Goal: Transaction & Acquisition: Purchase product/service

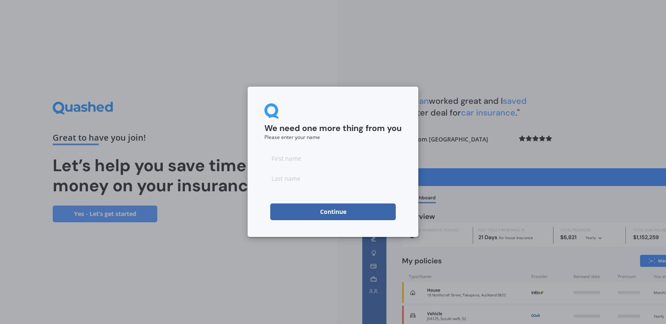
click at [304, 159] on input at bounding box center [333, 158] width 137 height 17
type input "[PERSON_NAME]"
click at [315, 211] on button "Continue" at bounding box center [333, 211] width 126 height 17
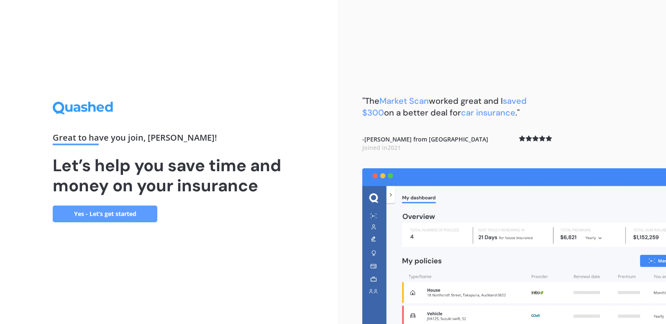
click at [117, 211] on link "Yes - Let’s get started" at bounding box center [105, 214] width 105 height 17
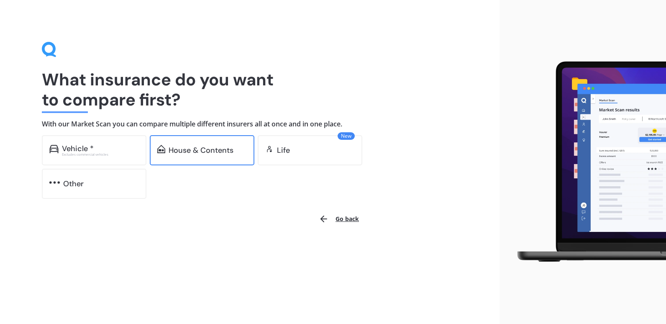
click at [204, 154] on div "House & Contents" at bounding box center [201, 150] width 65 height 8
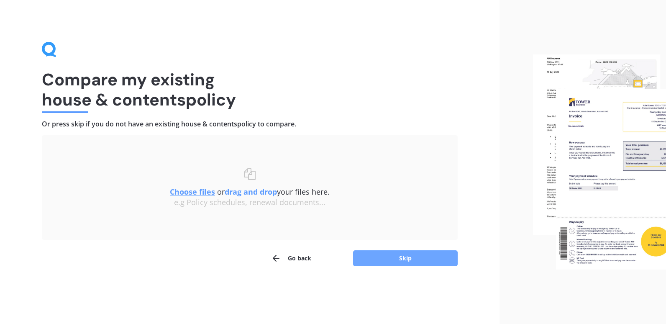
click at [399, 261] on button "Skip" at bounding box center [405, 258] width 105 height 16
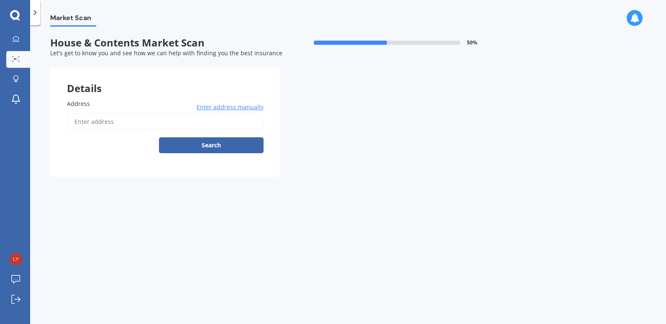
click at [95, 121] on input "Address" at bounding box center [165, 122] width 197 height 18
type input "[STREET_ADDRESS]"
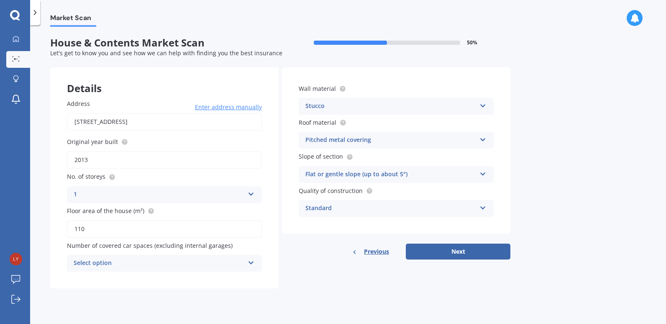
click at [487, 106] on div "Stucco Artificial weatherboard/plank cladding Blockwork Brick veneer Double bri…" at bounding box center [396, 106] width 195 height 17
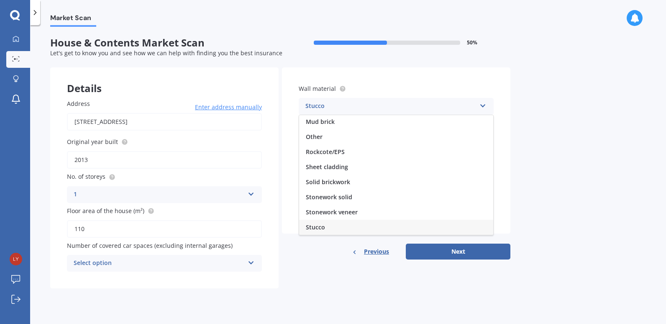
scroll to position [76, 0]
click at [373, 228] on span "Weatherboard/plank cladding" at bounding box center [348, 227] width 85 height 8
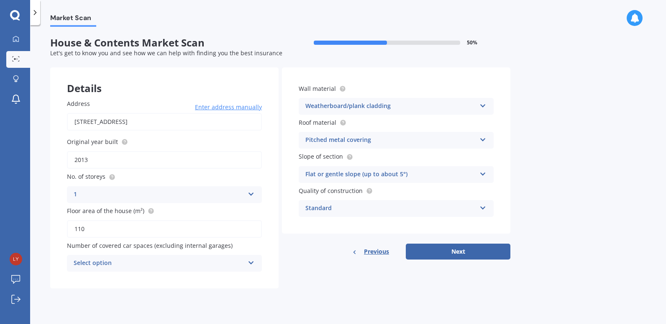
click at [481, 172] on icon at bounding box center [483, 173] width 7 height 6
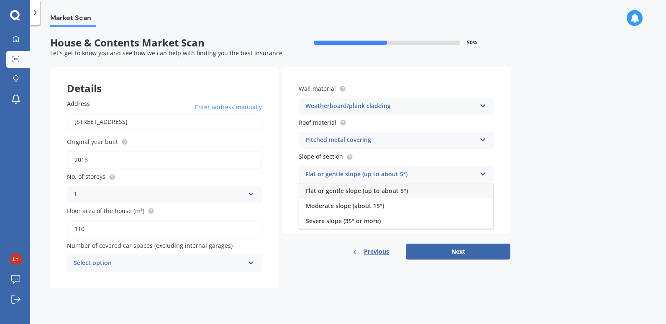
click at [481, 172] on icon at bounding box center [483, 173] width 7 height 6
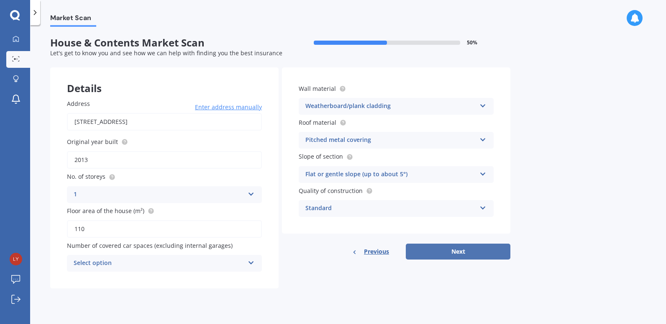
click at [487, 252] on button "Next" at bounding box center [458, 252] width 105 height 16
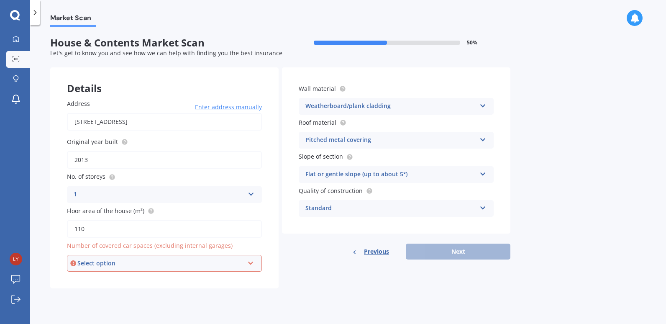
click at [130, 263] on div "Select option" at bounding box center [160, 263] width 167 height 9
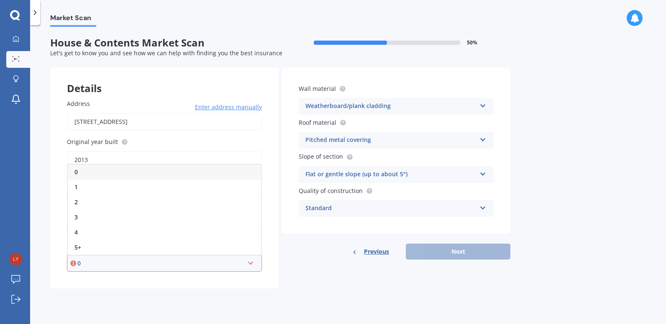
click at [130, 263] on div "0" at bounding box center [160, 263] width 167 height 9
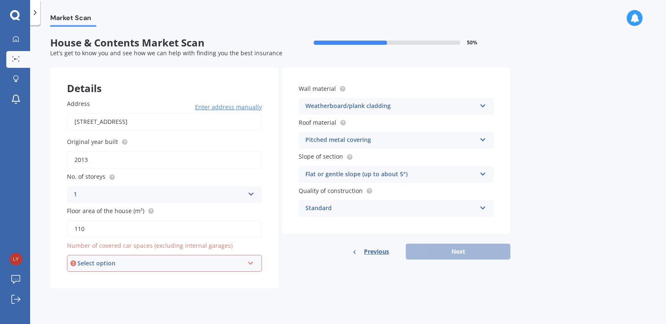
click at [130, 263] on div "Select option" at bounding box center [160, 263] width 167 height 9
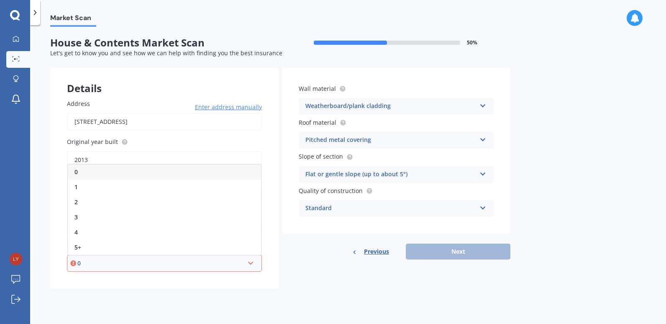
click at [93, 174] on div "0" at bounding box center [164, 172] width 193 height 15
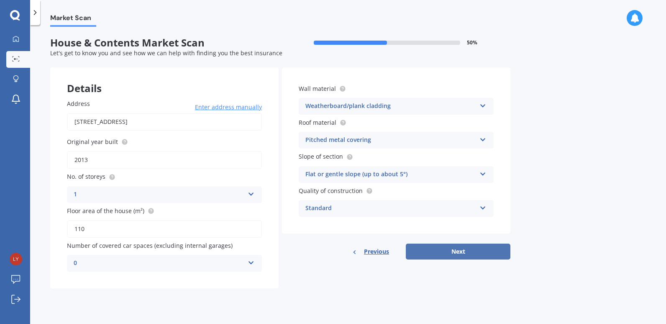
click at [444, 253] on button "Next" at bounding box center [458, 252] width 105 height 16
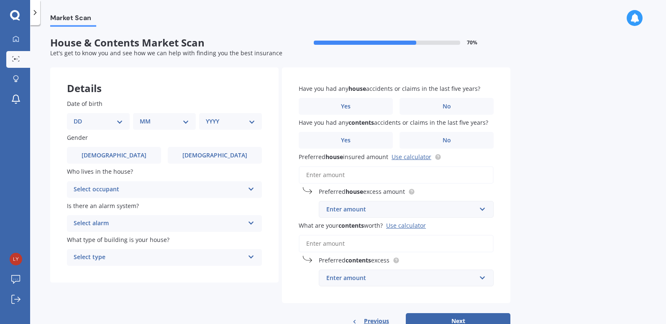
click at [90, 121] on select "DD 01 02 03 04 05 06 07 08 09 10 11 12 13 14 15 16 17 18 19 20 21 22 23 24 25 2…" at bounding box center [98, 121] width 49 height 9
select select "30"
click at [80, 117] on select "DD 01 02 03 04 05 06 07 08 09 10 11 12 13 14 15 16 17 18 19 20 21 22 23 24 25 2…" at bounding box center [98, 121] width 49 height 9
click at [155, 121] on select "MM 01 02 03 04 05 06 07 08 09 10 11 12" at bounding box center [166, 121] width 46 height 9
select select "05"
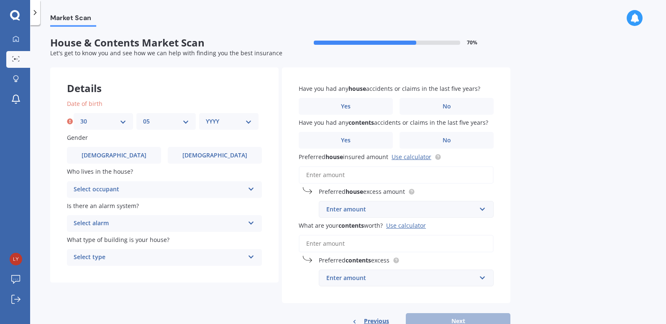
click at [143, 117] on select "MM 01 02 03 04 05 06 07 08 09 10 11 12" at bounding box center [166, 121] width 46 height 9
click at [220, 123] on select "YYYY 2009 2008 2007 2006 2005 2004 2003 2002 2001 2000 1999 1998 1997 1996 1995…" at bounding box center [229, 121] width 46 height 9
select select "2001"
click at [206, 117] on select "YYYY 2009 2008 2007 2006 2005 2004 2003 2002 2001 2000 1999 1998 1997 1996 1995…" at bounding box center [229, 121] width 46 height 9
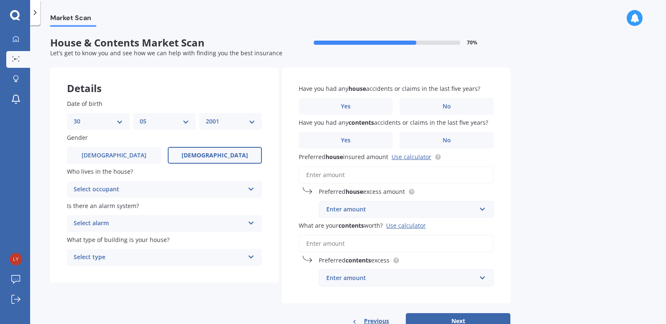
click at [206, 156] on span "[DEMOGRAPHIC_DATA]" at bounding box center [215, 155] width 67 height 7
click at [0, 0] on input "[DEMOGRAPHIC_DATA]" at bounding box center [0, 0] width 0 height 0
click at [186, 191] on div "Select occupant" at bounding box center [159, 190] width 171 height 10
click at [178, 207] on div "Owner" at bounding box center [164, 205] width 194 height 15
click at [180, 226] on div "Select alarm" at bounding box center [159, 224] width 171 height 10
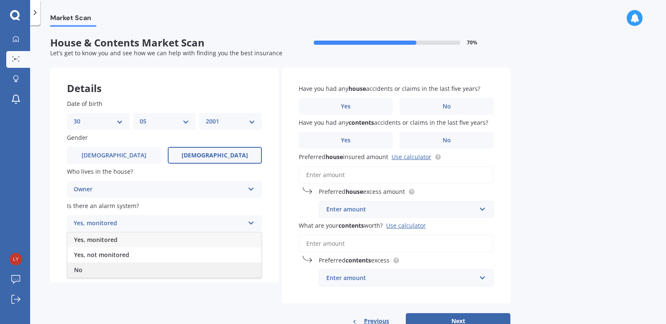
click at [176, 270] on div "No" at bounding box center [164, 269] width 194 height 15
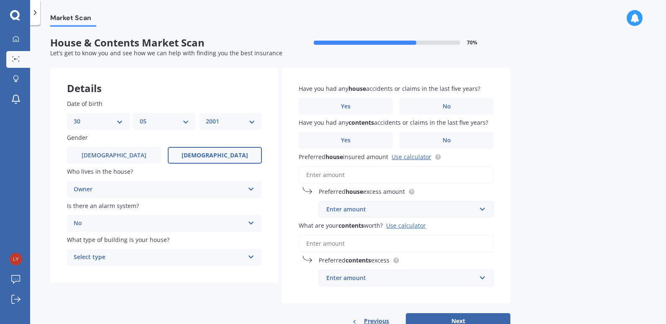
click at [188, 260] on div "Select type" at bounding box center [159, 257] width 171 height 10
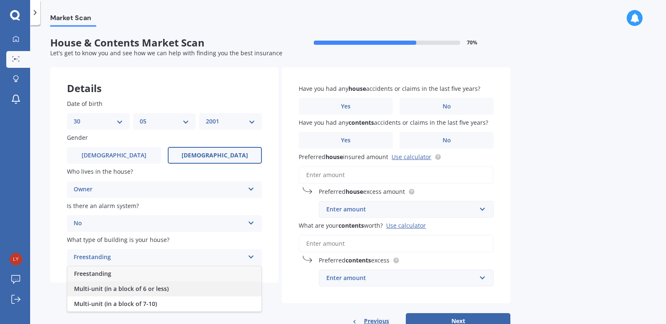
click at [182, 289] on div "Multi-unit (in a block of 6 or less)" at bounding box center [164, 288] width 194 height 15
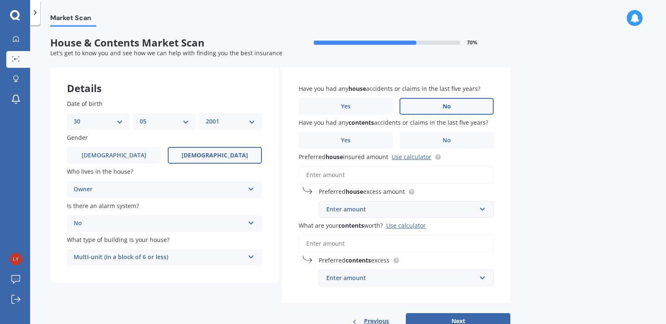
click at [434, 107] on label "No" at bounding box center [447, 106] width 94 height 17
click at [0, 0] on input "No" at bounding box center [0, 0] width 0 height 0
click at [451, 139] on span "No" at bounding box center [447, 140] width 8 height 7
click at [0, 0] on input "No" at bounding box center [0, 0] width 0 height 0
click at [416, 156] on link "Use calculator" at bounding box center [412, 157] width 40 height 8
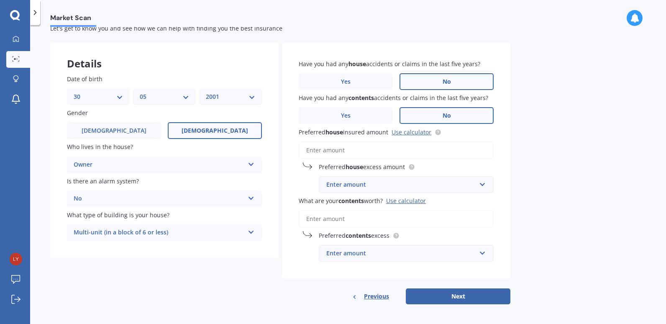
scroll to position [27, 0]
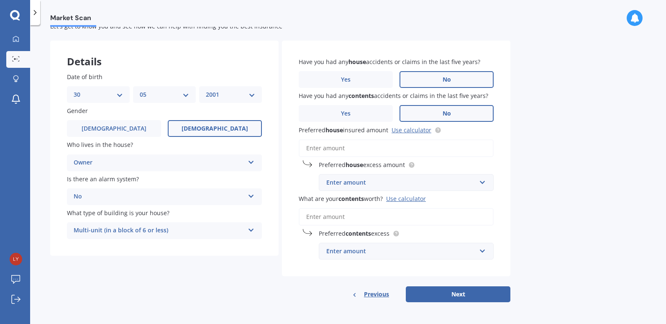
click at [350, 149] on input "Preferred house insured amount Use calculator" at bounding box center [396, 148] width 195 height 18
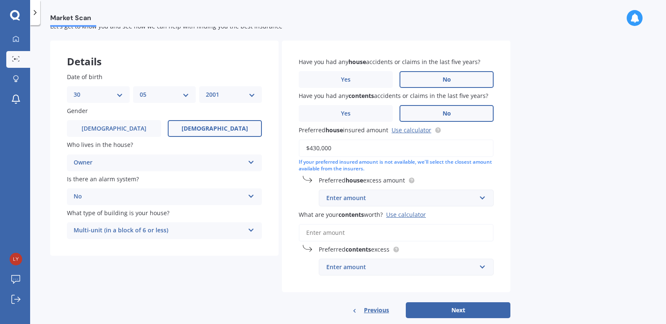
type input "$430,000"
click at [483, 196] on input "text" at bounding box center [403, 198] width 167 height 16
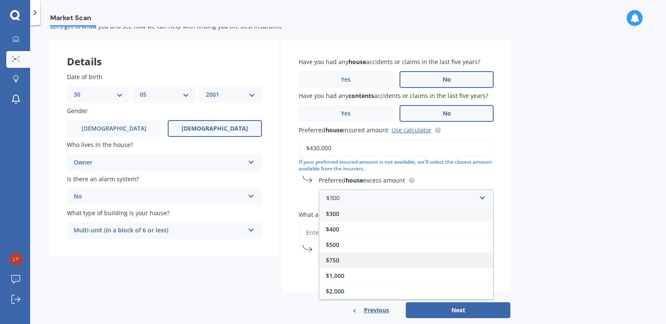
click at [429, 261] on div "$750" at bounding box center [406, 259] width 174 height 15
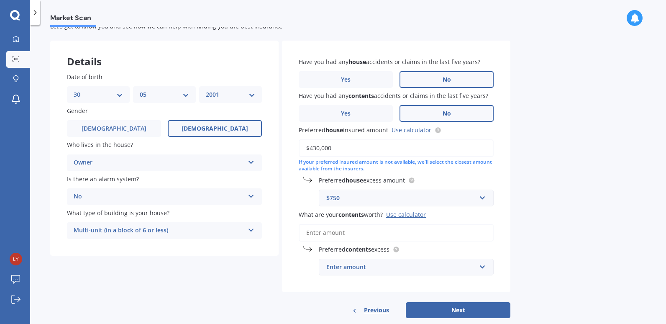
scroll to position [43, 0]
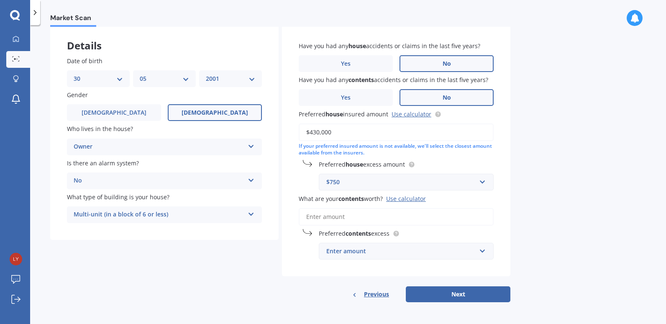
click at [373, 218] on input "What are your contents worth? Use calculator" at bounding box center [396, 217] width 195 height 18
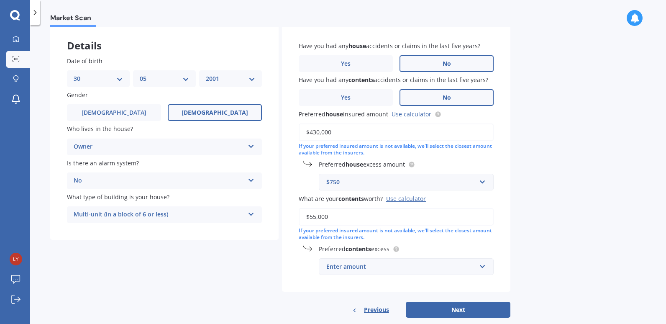
type input "$55,000"
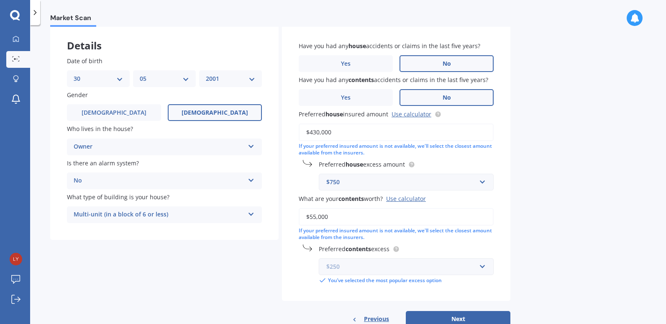
click at [483, 267] on input "text" at bounding box center [403, 267] width 167 height 16
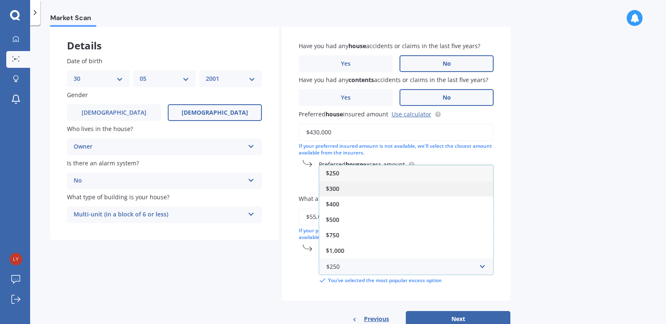
click at [415, 191] on div "$300" at bounding box center [406, 188] width 174 height 15
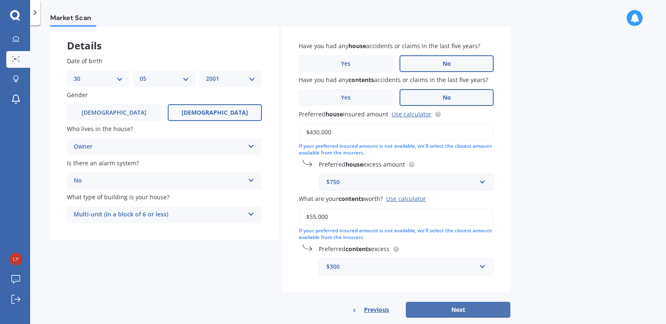
click at [477, 308] on button "Next" at bounding box center [458, 310] width 105 height 16
select select "30"
select select "05"
select select "2001"
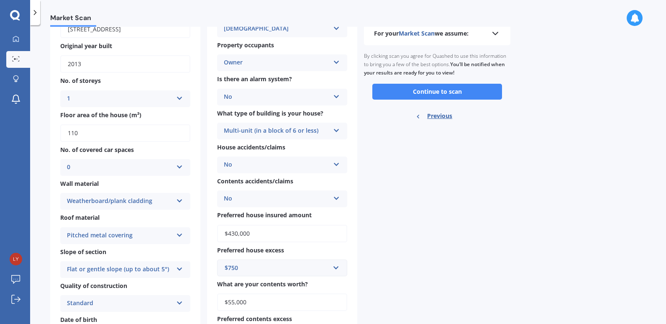
scroll to position [39, 0]
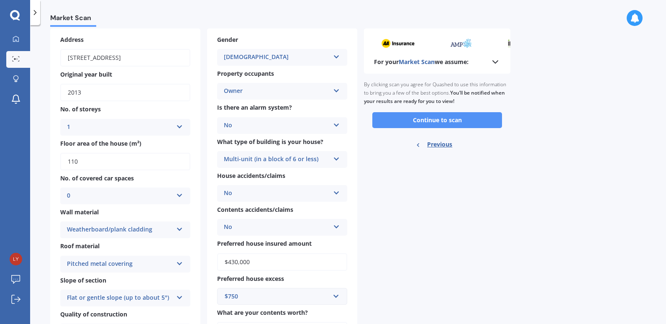
click at [461, 116] on button "Continue to scan" at bounding box center [438, 120] width 130 height 16
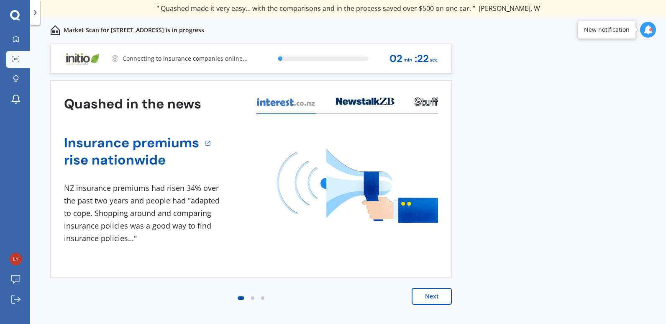
click at [426, 301] on button "Next" at bounding box center [432, 296] width 40 height 17
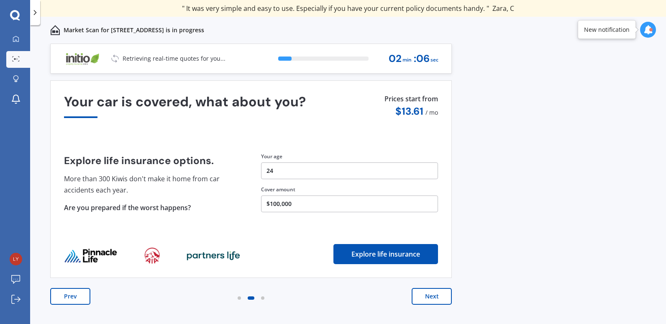
click at [430, 301] on button "Next" at bounding box center [432, 296] width 40 height 17
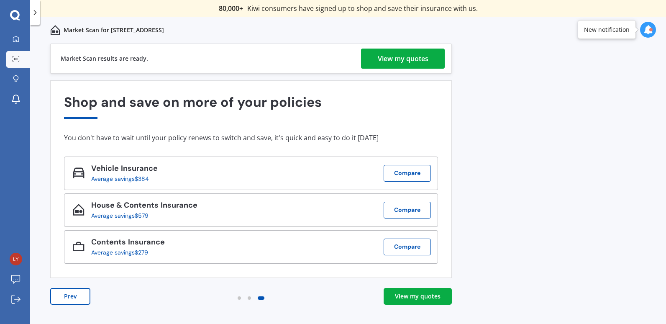
click at [427, 57] on div "View my quotes" at bounding box center [403, 59] width 51 height 20
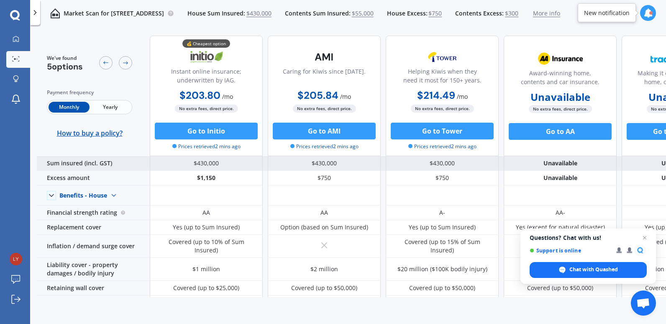
click at [58, 162] on div "Sum insured (incl. GST)" at bounding box center [93, 163] width 113 height 15
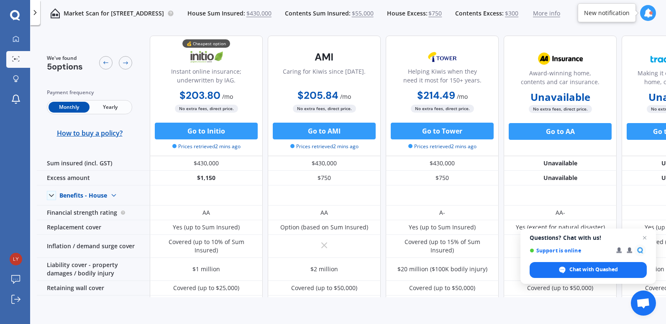
click at [272, 13] on span "$430,000" at bounding box center [259, 13] width 25 height 8
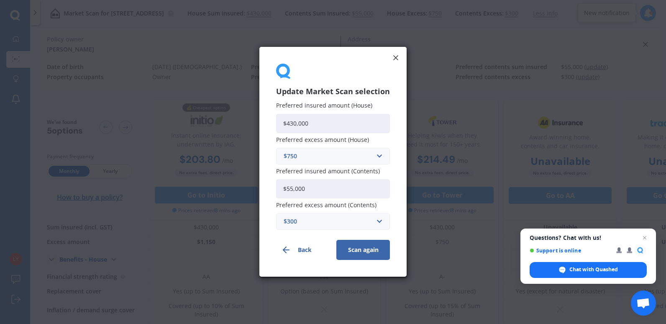
click at [294, 123] on input "$430,000" at bounding box center [333, 123] width 114 height 19
type input "$450,000"
click at [359, 249] on button "Scan again" at bounding box center [364, 250] width 54 height 20
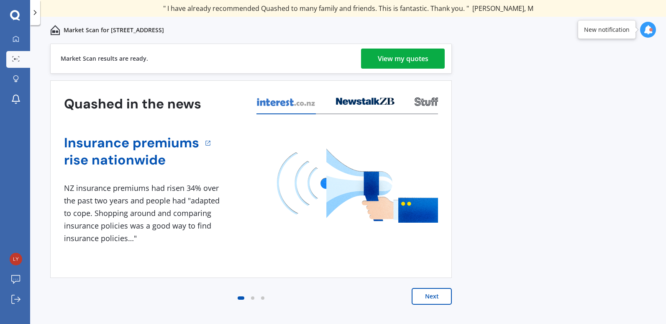
click at [388, 59] on div "View my quotes" at bounding box center [403, 59] width 51 height 20
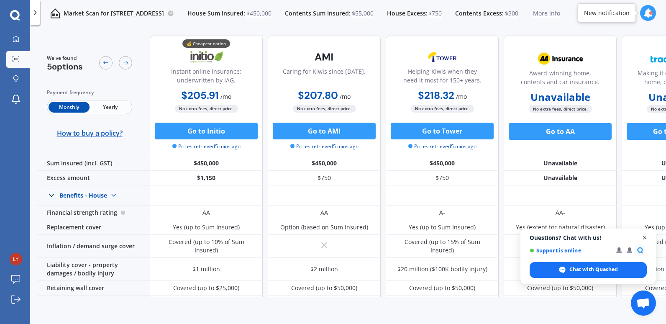
click at [646, 236] on span "Close chat" at bounding box center [645, 238] width 10 height 10
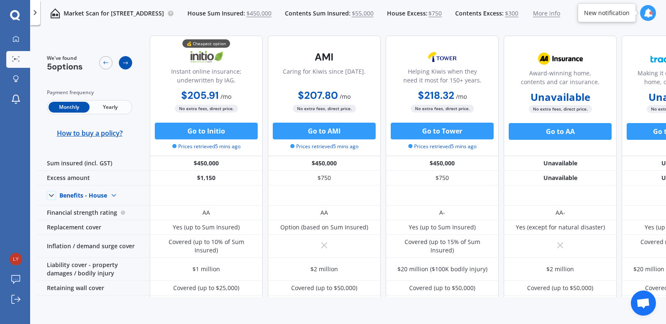
click at [127, 64] on icon at bounding box center [125, 62] width 7 height 7
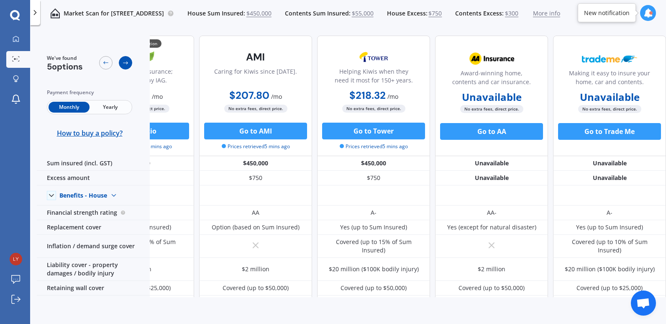
click at [127, 64] on icon at bounding box center [125, 62] width 7 height 7
click at [109, 64] on icon at bounding box center [106, 62] width 7 height 7
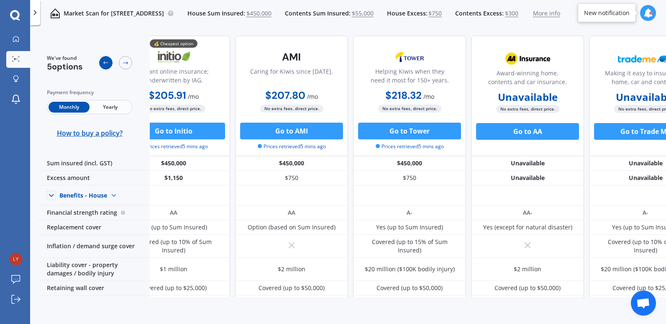
scroll to position [0, 0]
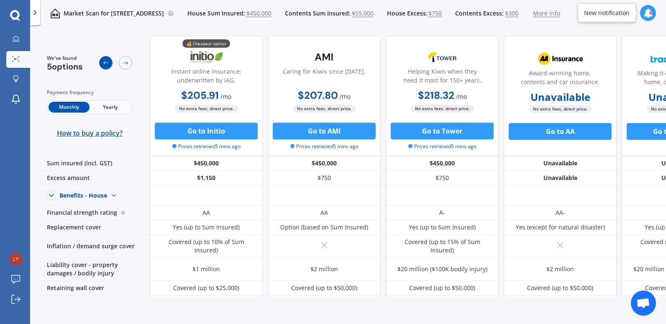
click at [109, 64] on icon at bounding box center [106, 62] width 7 height 7
drag, startPoint x: 109, startPoint y: 64, endPoint x: 94, endPoint y: 36, distance: 31.6
click at [94, 36] on div "We've found 5 options Payment frequency Monthly Yearly How to buy a policy?" at bounding box center [93, 96] width 113 height 121
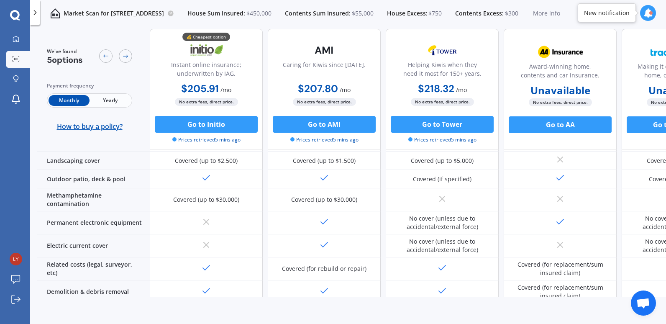
scroll to position [292, 0]
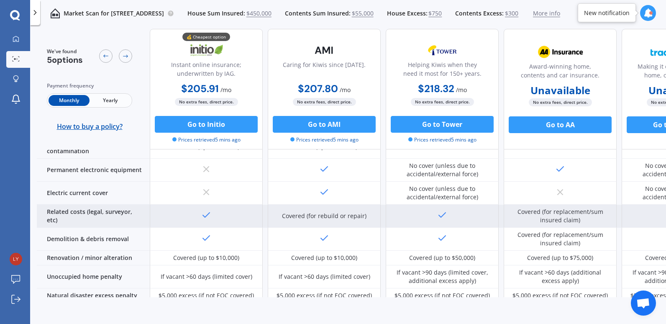
click at [641, 215] on div at bounding box center [678, 216] width 113 height 23
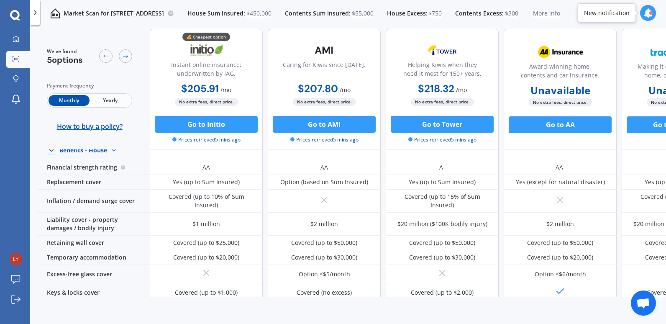
scroll to position [0, 0]
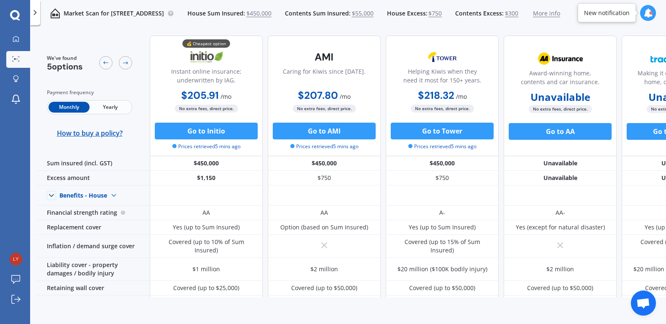
click at [529, 28] on div "Market Scan for [STREET_ADDRESS] House Sum Insured: $450,000 Contents Sum Insur…" at bounding box center [348, 176] width 636 height 299
click at [519, 13] on span "$300" at bounding box center [511, 13] width 13 height 8
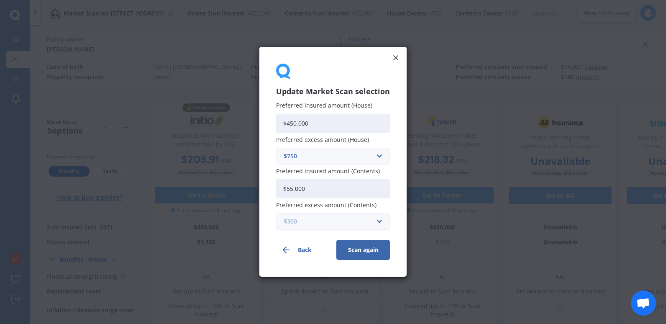
click at [378, 223] on input "text" at bounding box center [330, 222] width 106 height 16
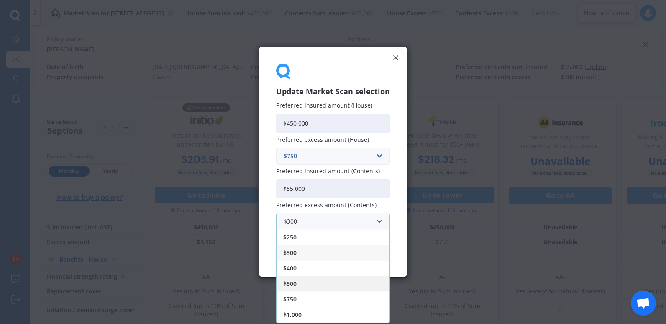
click at [324, 283] on div "$500" at bounding box center [333, 283] width 113 height 15
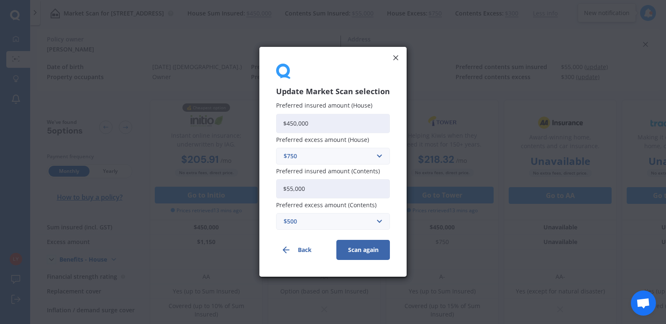
click at [363, 246] on button "Scan again" at bounding box center [364, 250] width 54 height 20
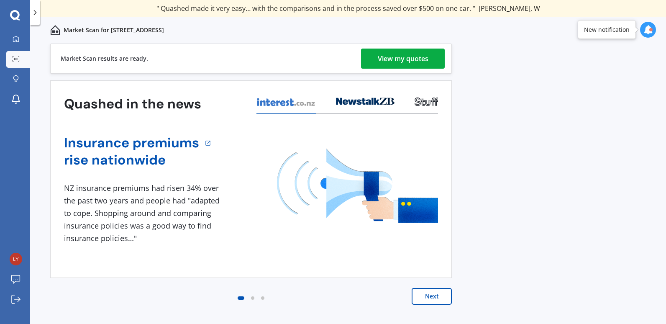
click at [427, 62] on div "View my quotes" at bounding box center [403, 59] width 51 height 20
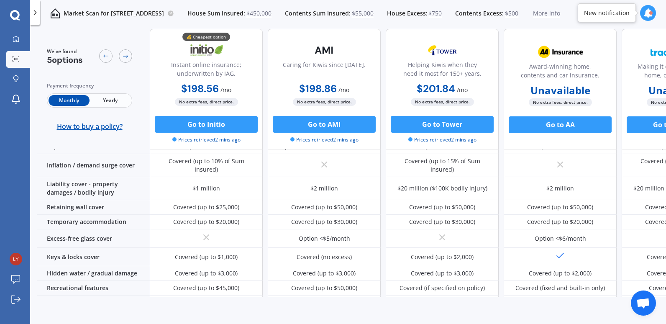
scroll to position [78, 0]
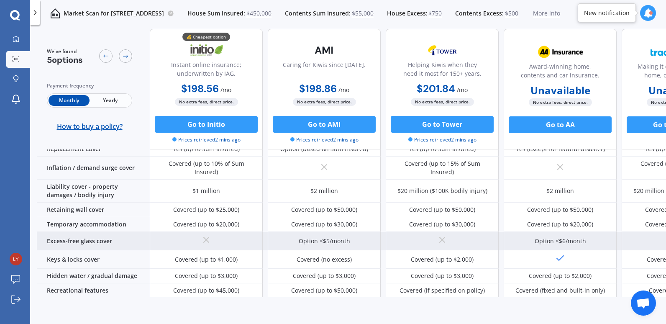
click at [332, 239] on div "Option <$5/month" at bounding box center [324, 241] width 51 height 8
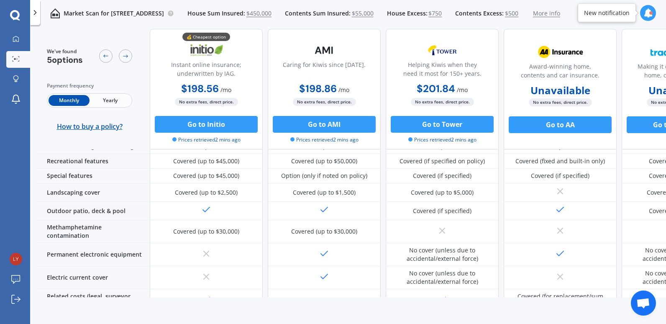
scroll to position [0, 0]
